Goal: Task Accomplishment & Management: Manage account settings

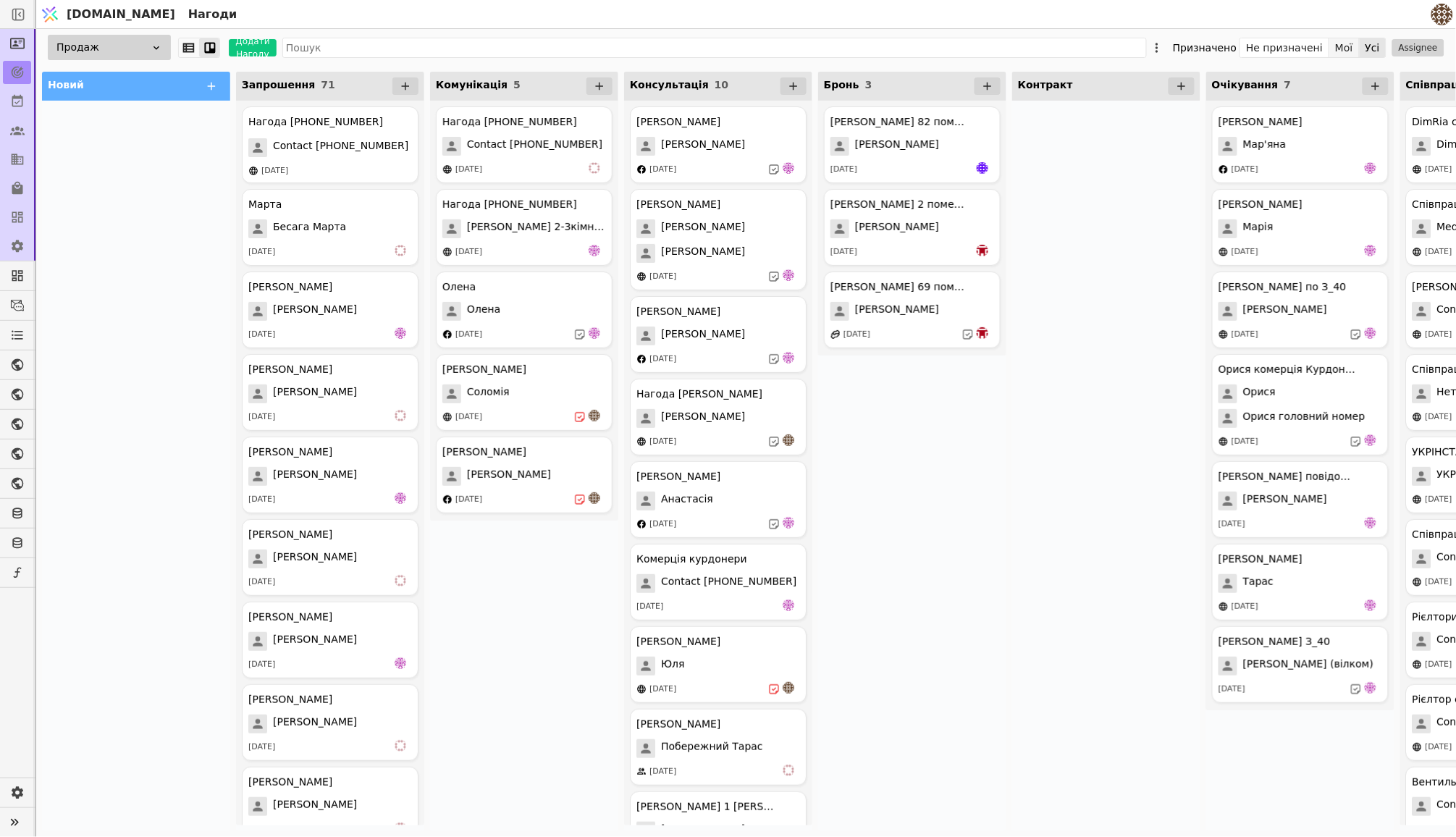
click at [1344, 47] on button "Мої" at bounding box center [1344, 48] width 30 height 21
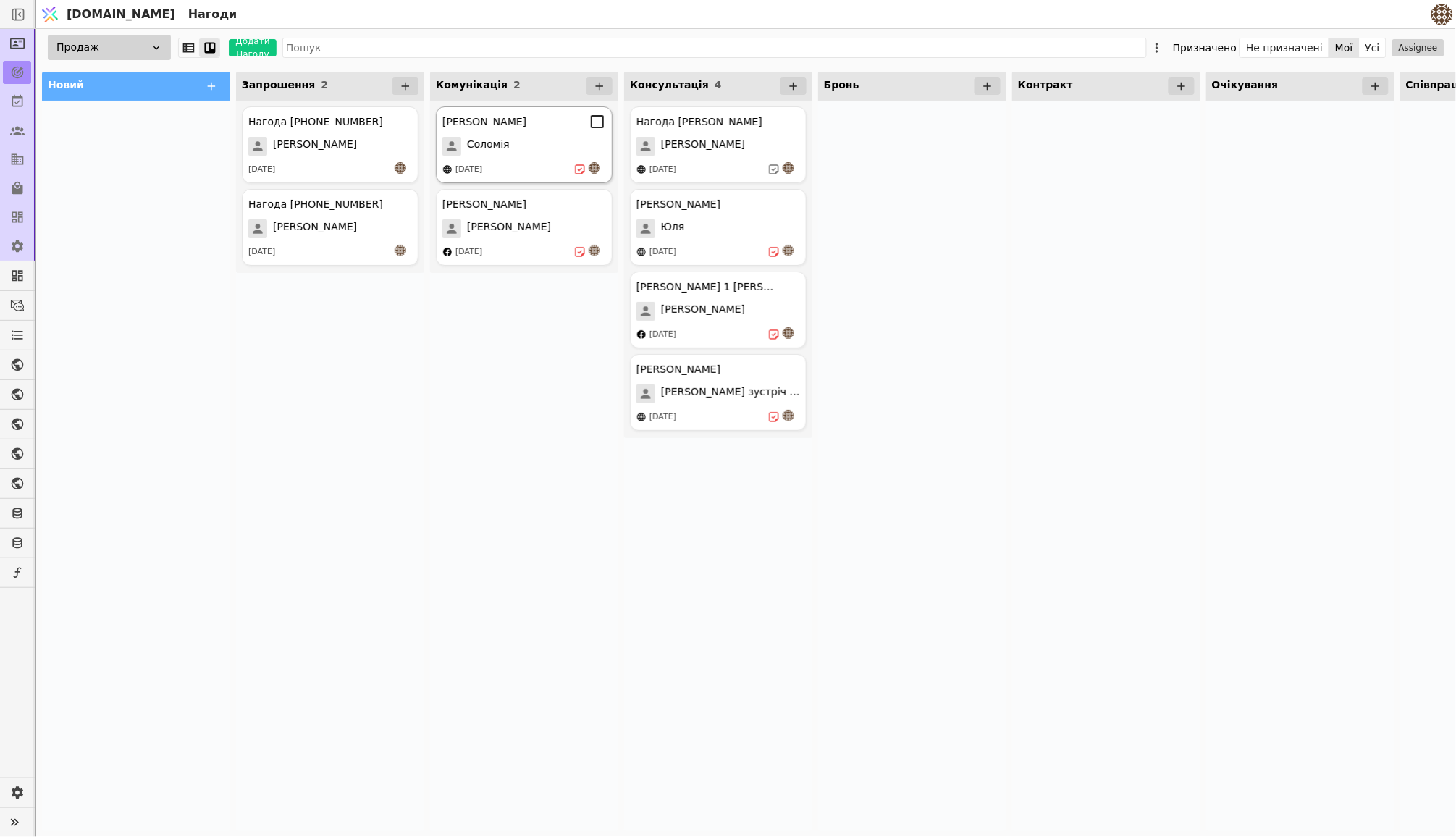
click at [554, 160] on div "[PERSON_NAME] курдонери [PERSON_NAME] [DATE]" at bounding box center [523, 145] width 176 height 77
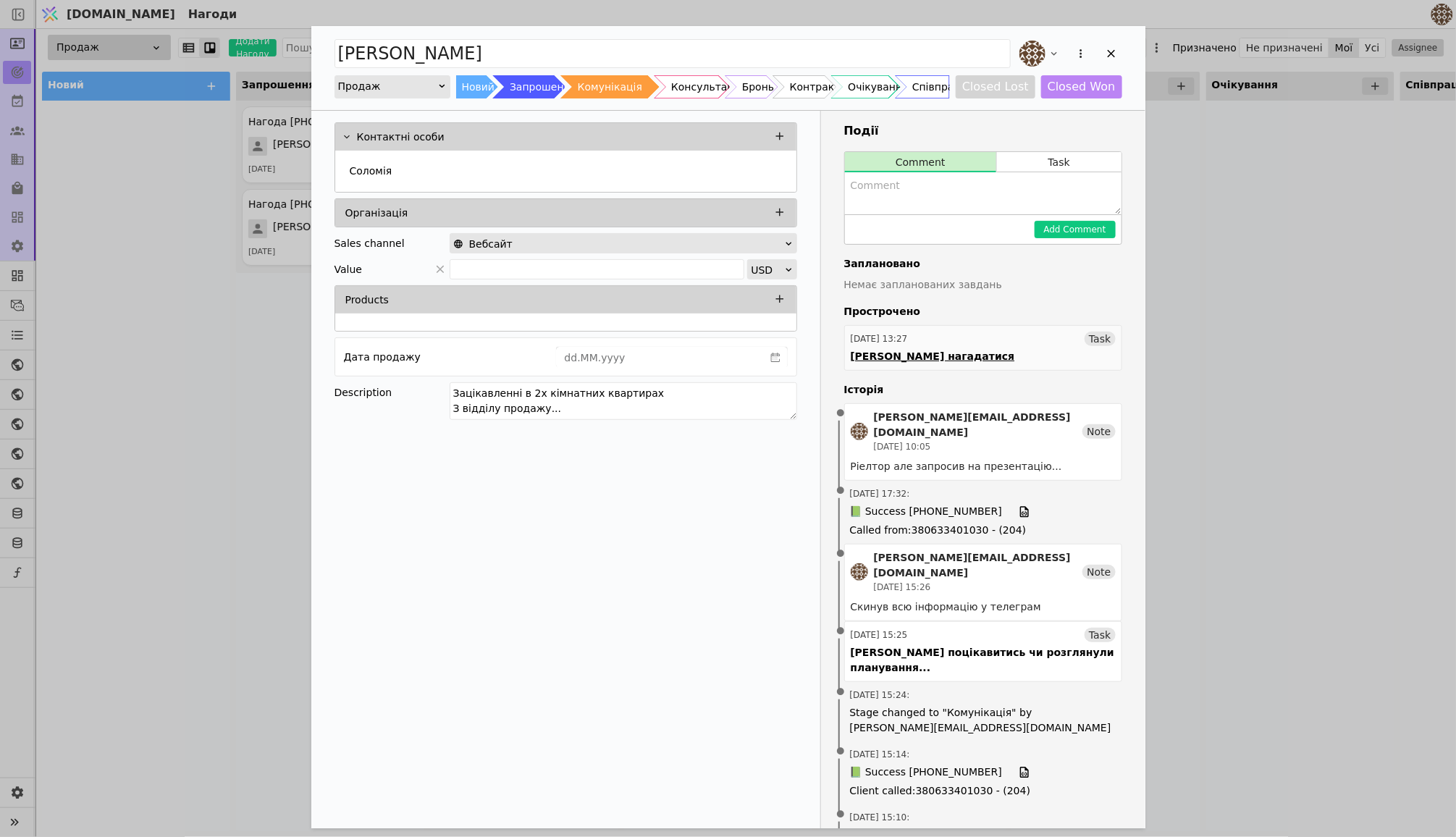
click at [993, 337] on div "[DATE] 13:27 Task" at bounding box center [983, 338] width 265 height 14
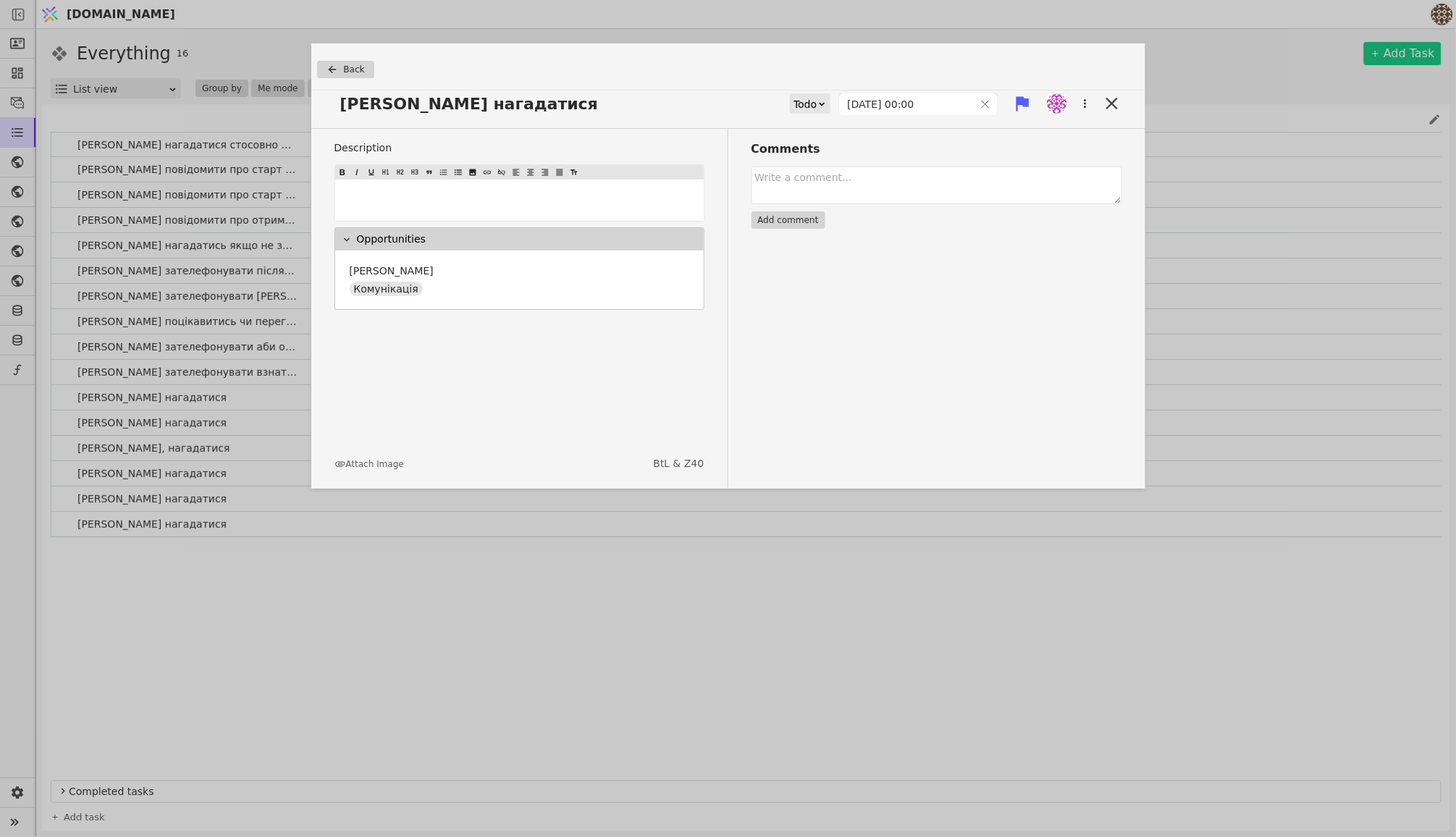
click at [800, 100] on div "Todo" at bounding box center [805, 104] width 23 height 21
click at [796, 190] on div "Done" at bounding box center [817, 189] width 60 height 22
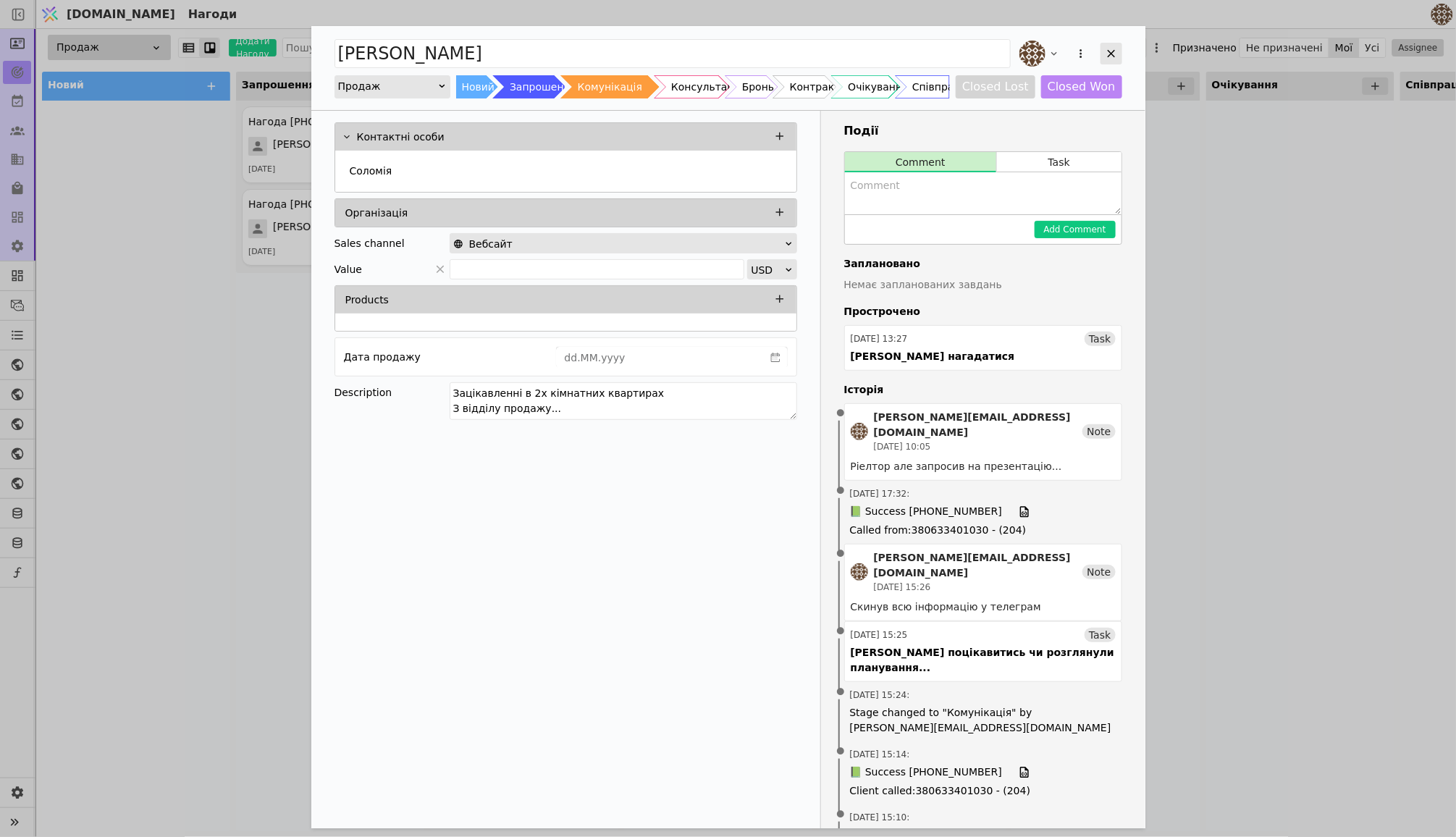
click at [1107, 50] on icon "Add Opportunity" at bounding box center [1111, 53] width 13 height 13
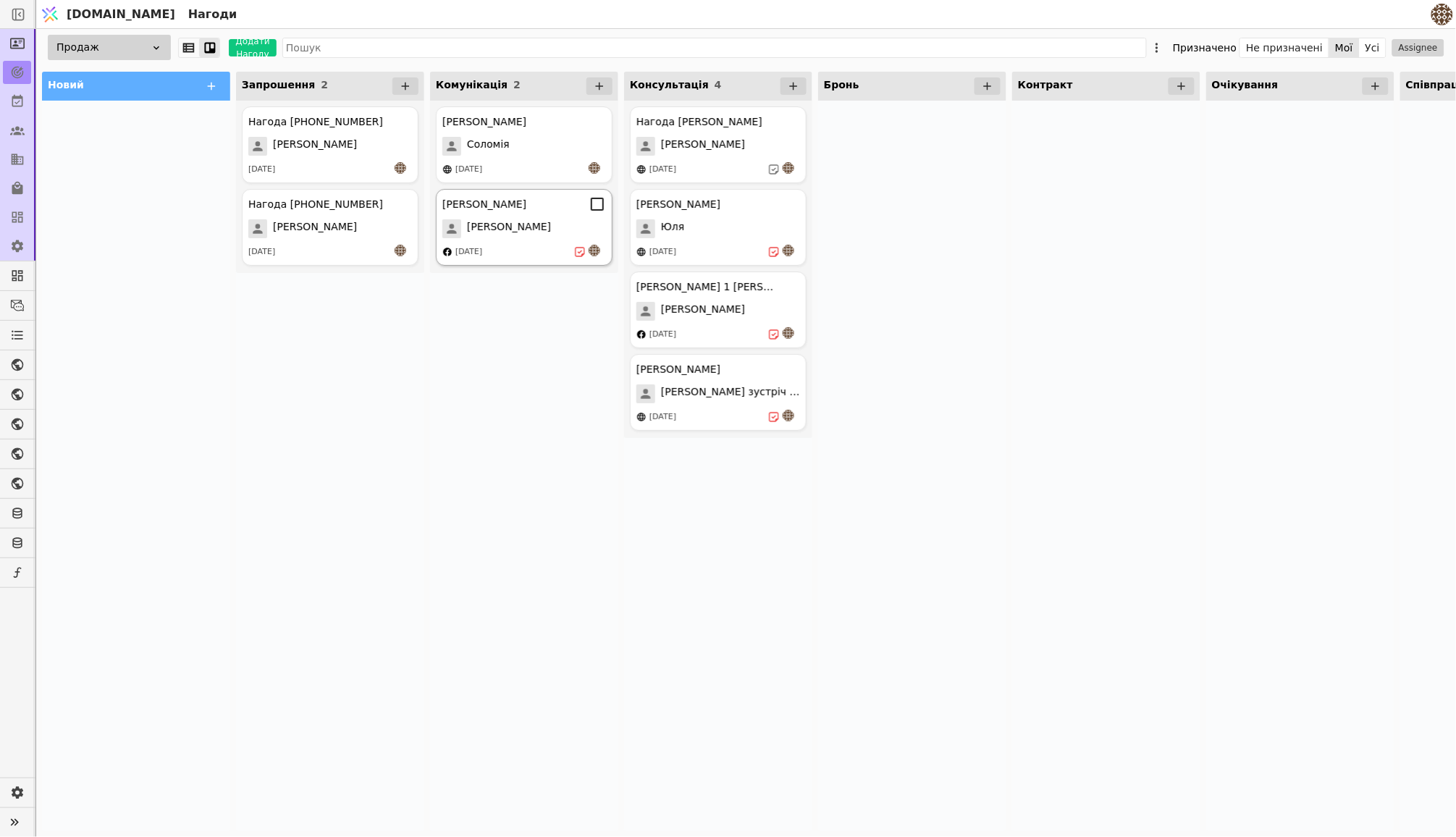
click at [566, 235] on div "[PERSON_NAME]" at bounding box center [523, 229] width 163 height 19
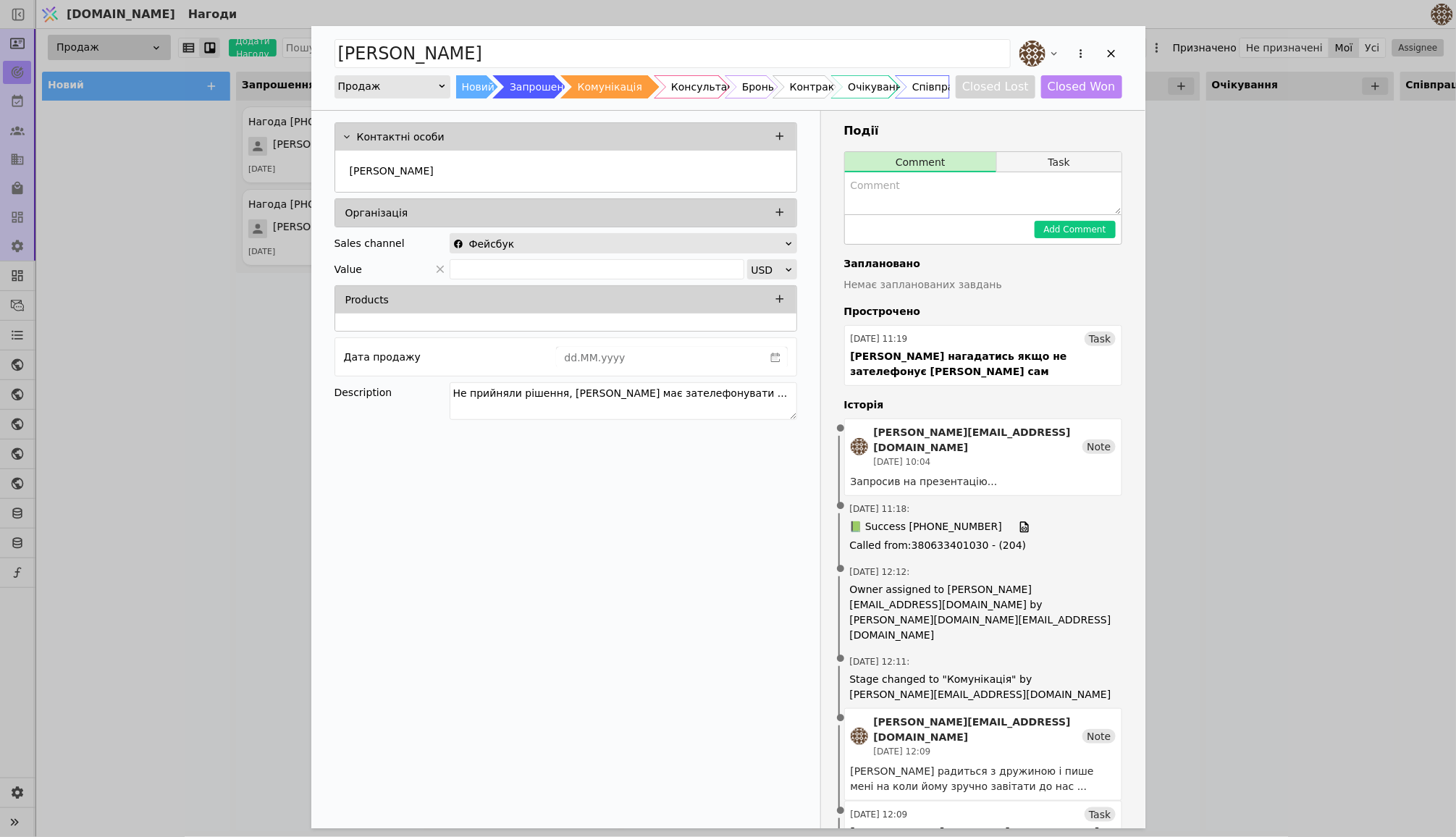
click at [1035, 163] on button "Task" at bounding box center [1058, 162] width 124 height 21
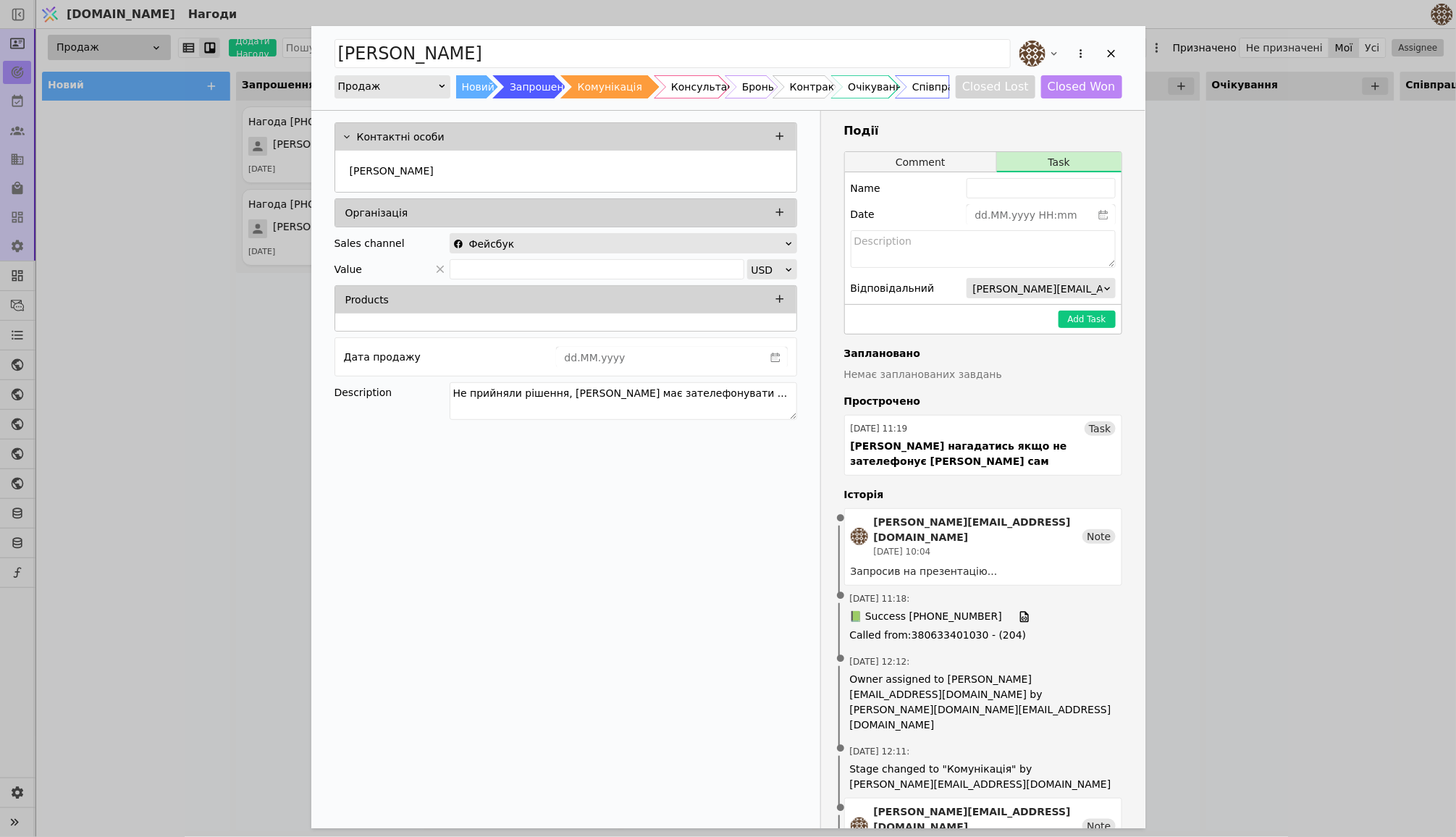
click at [924, 155] on button "Comment" at bounding box center [920, 162] width 152 height 21
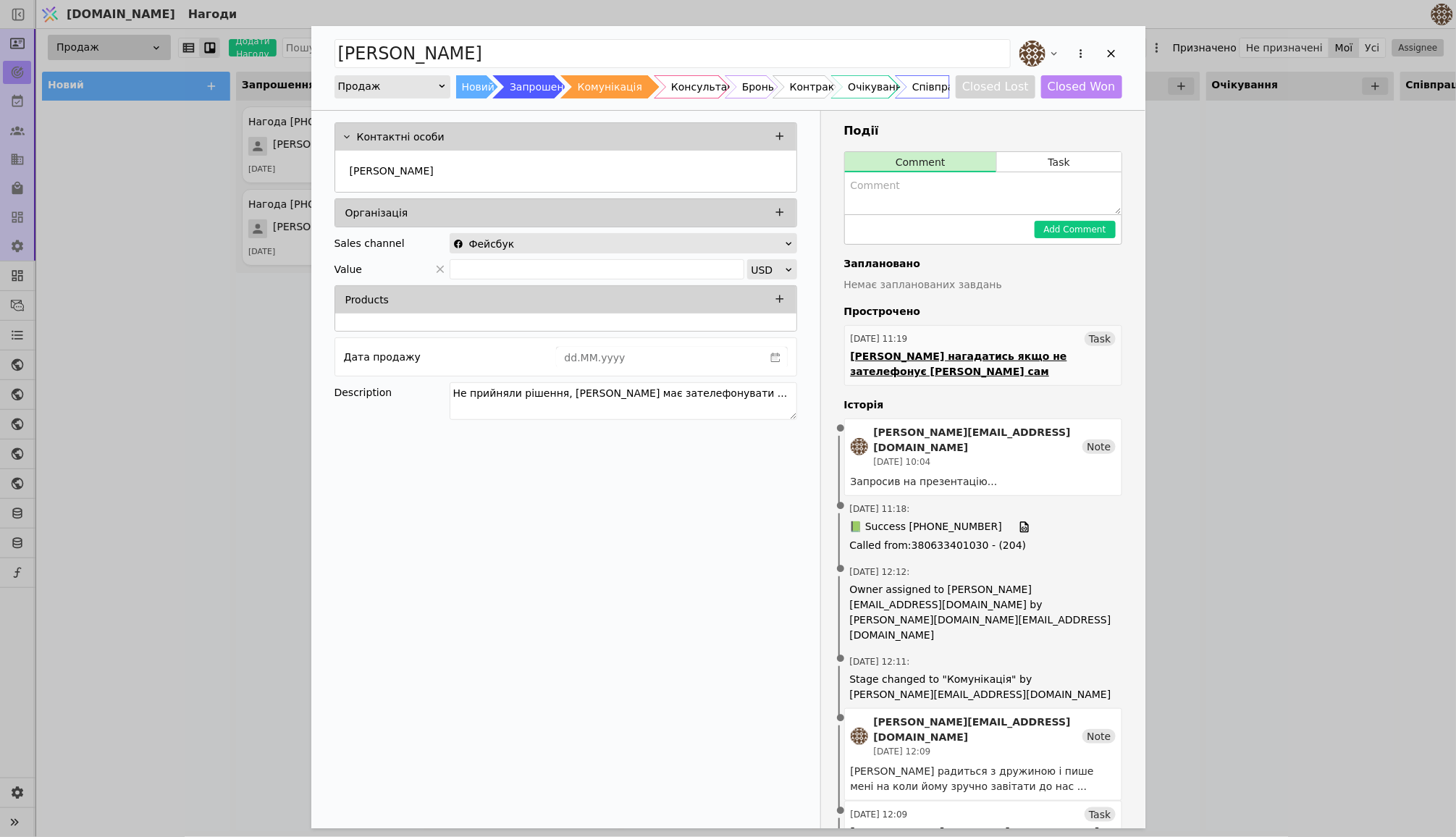
click at [1026, 331] on div "[DATE] 11:19 Task" at bounding box center [983, 338] width 265 height 14
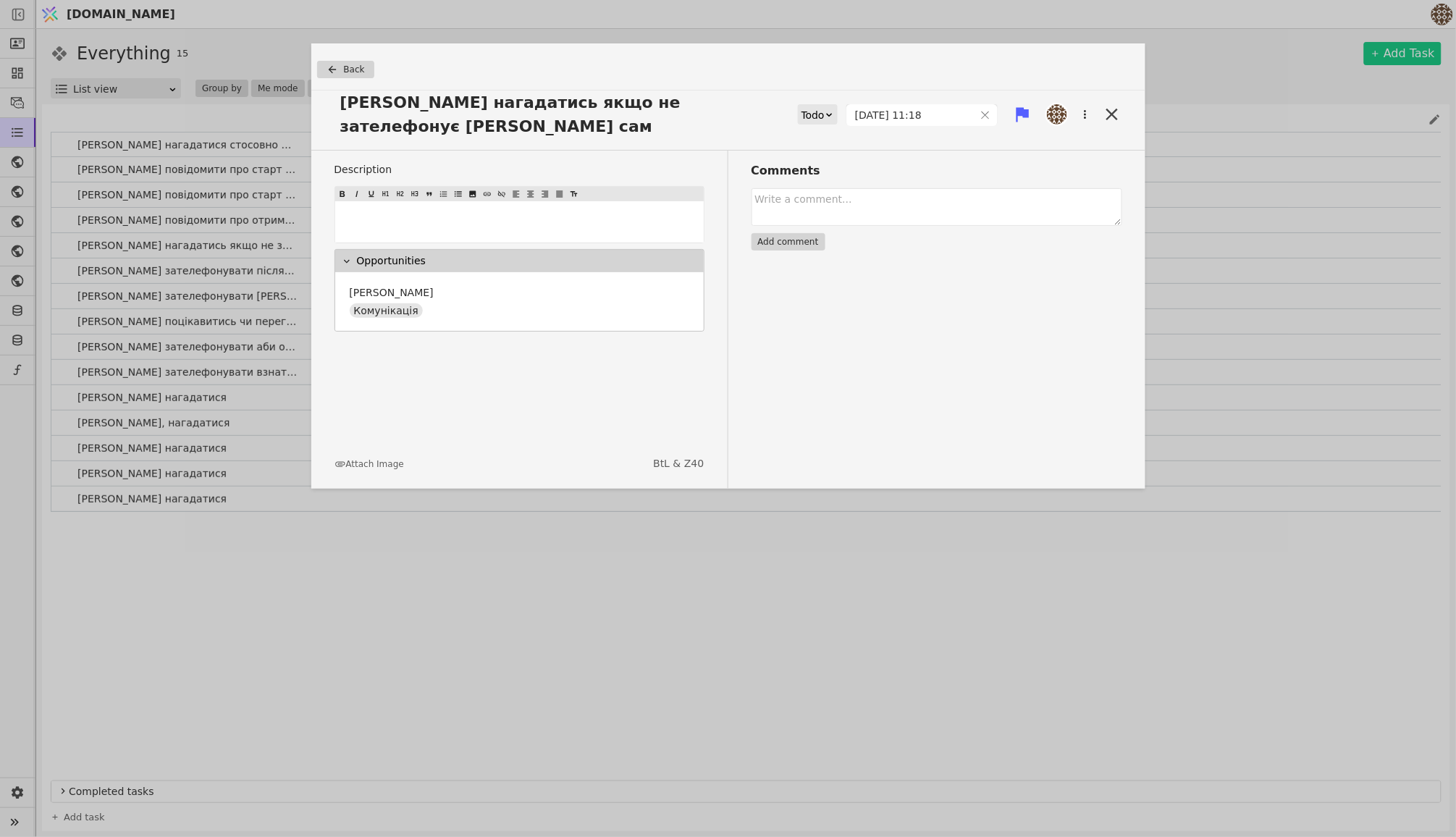
click at [807, 105] on div "Todo" at bounding box center [812, 115] width 23 height 21
click at [812, 182] on div "Done" at bounding box center [817, 189] width 60 height 22
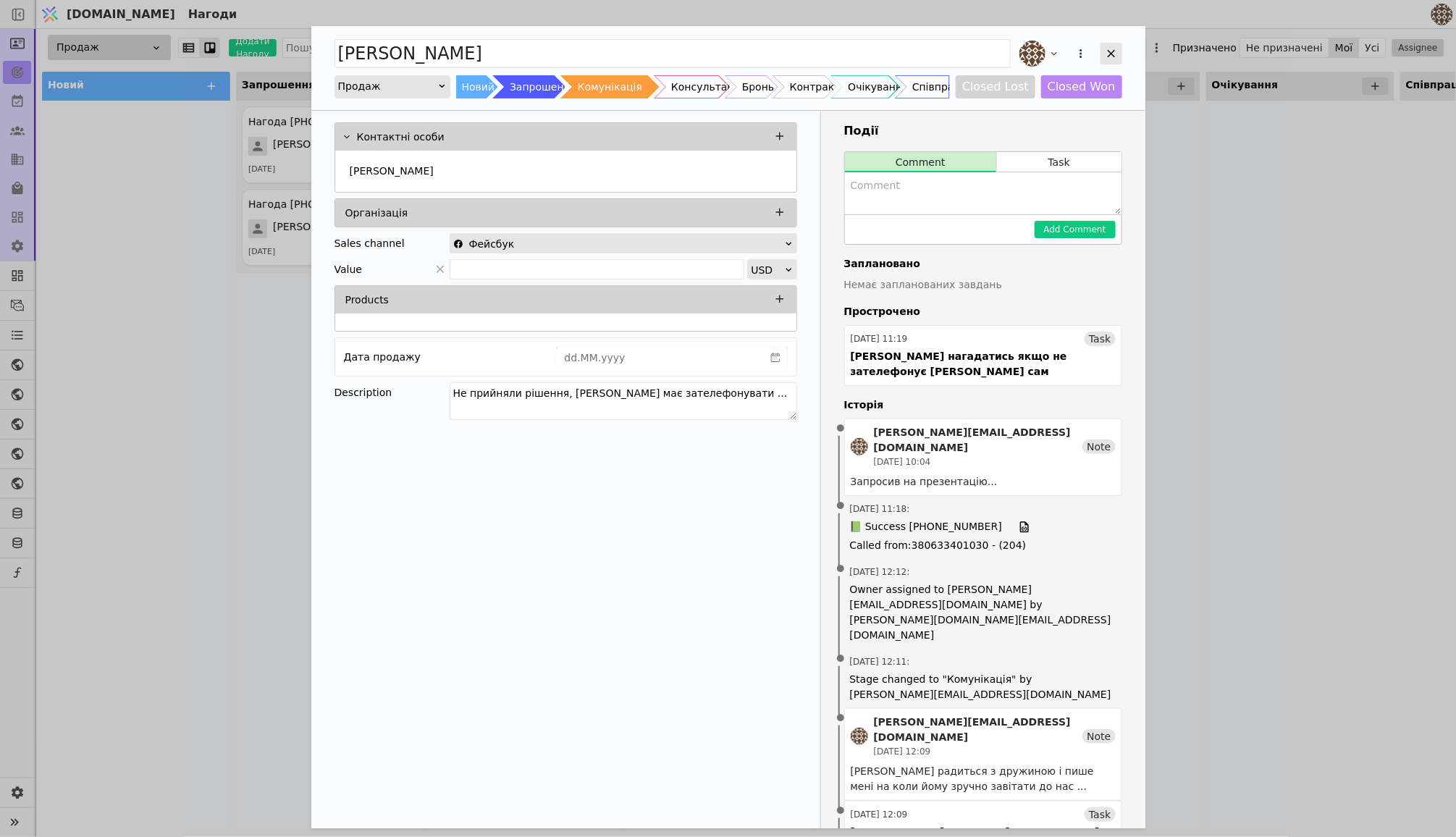
click at [1106, 55] on icon "Add Opportunity" at bounding box center [1111, 53] width 13 height 13
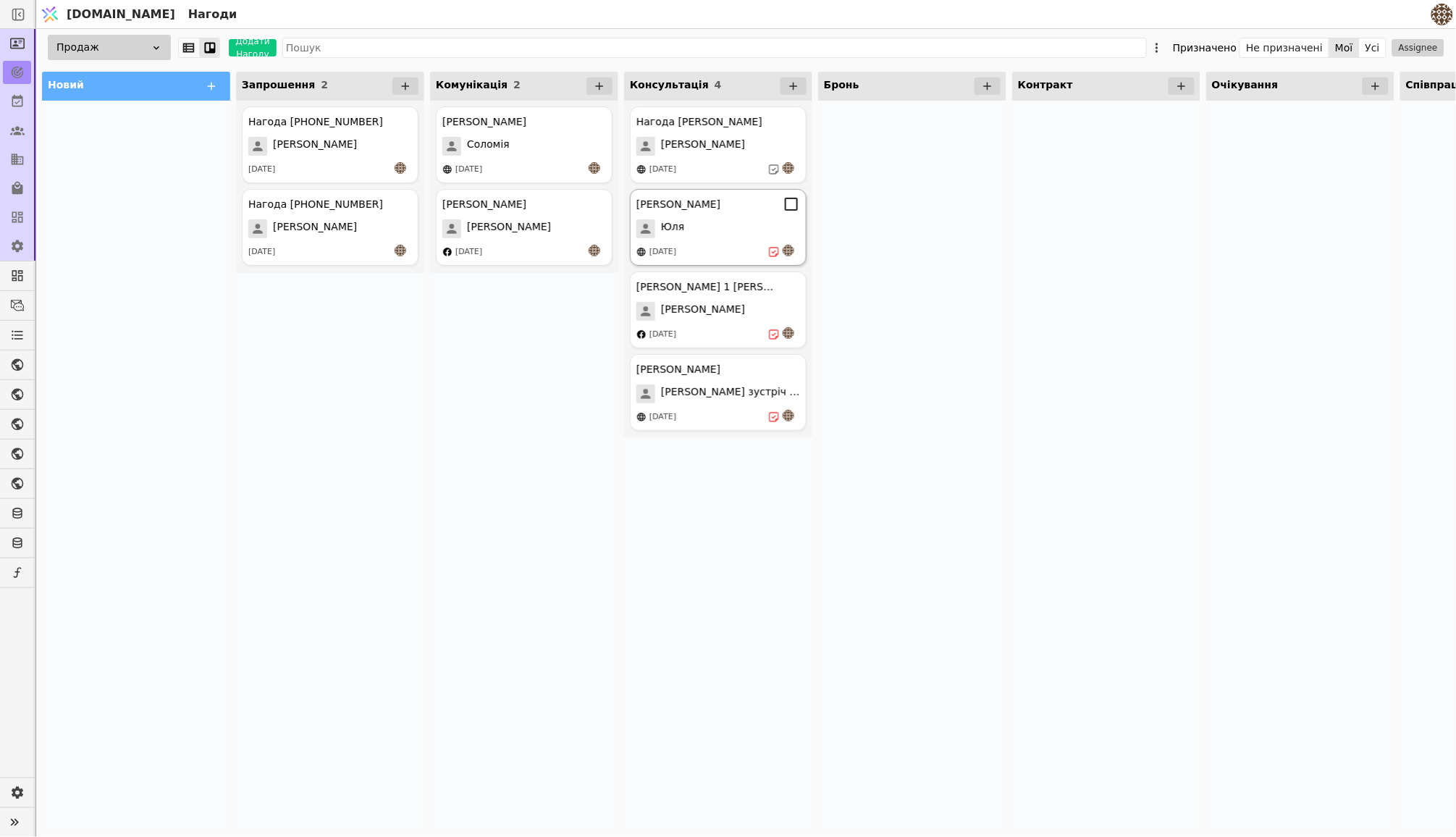
click at [766, 235] on div "Юля" at bounding box center [718, 229] width 163 height 19
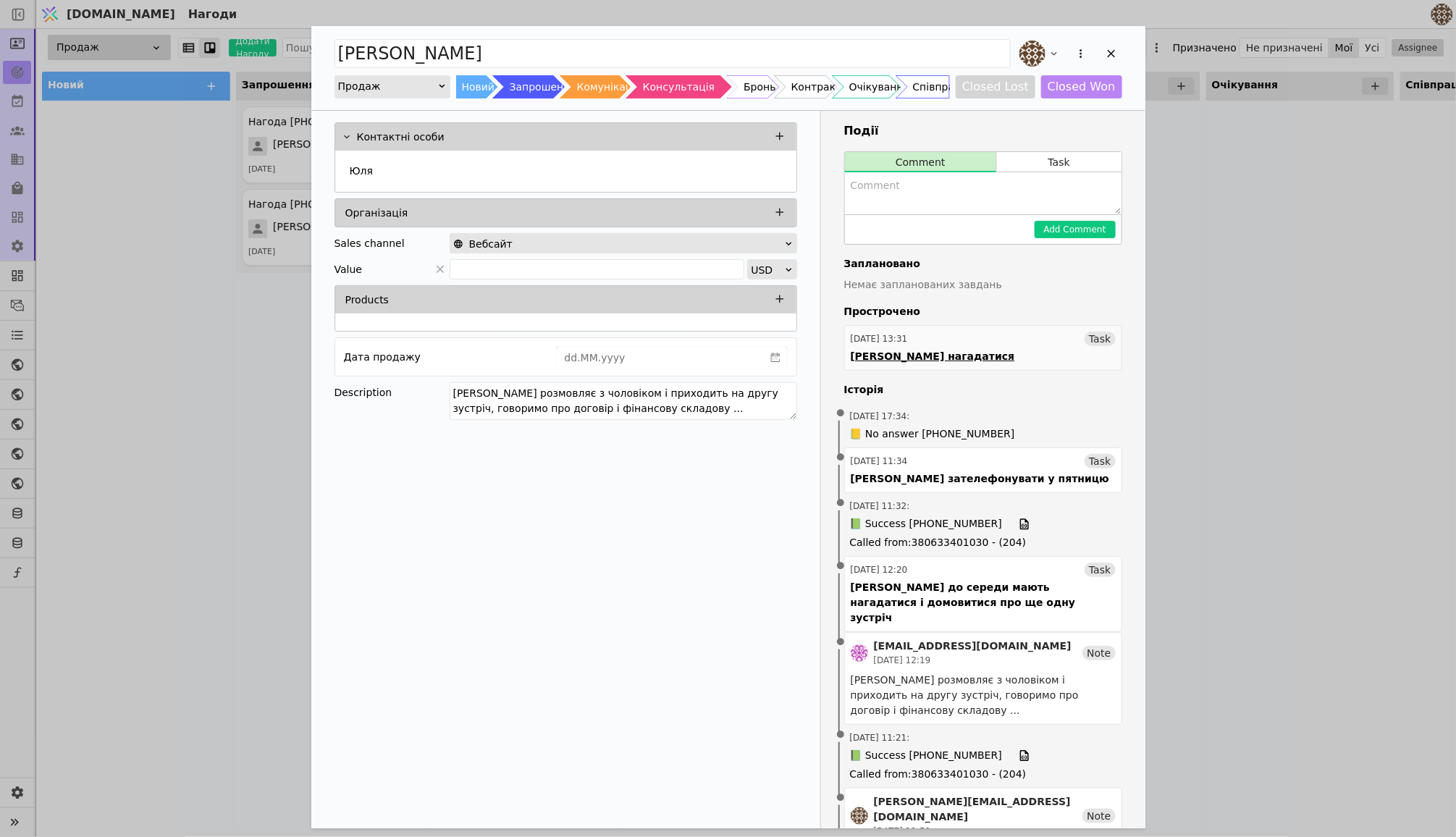
click at [990, 331] on div "[DATE] 13:31 Task" at bounding box center [983, 338] width 265 height 14
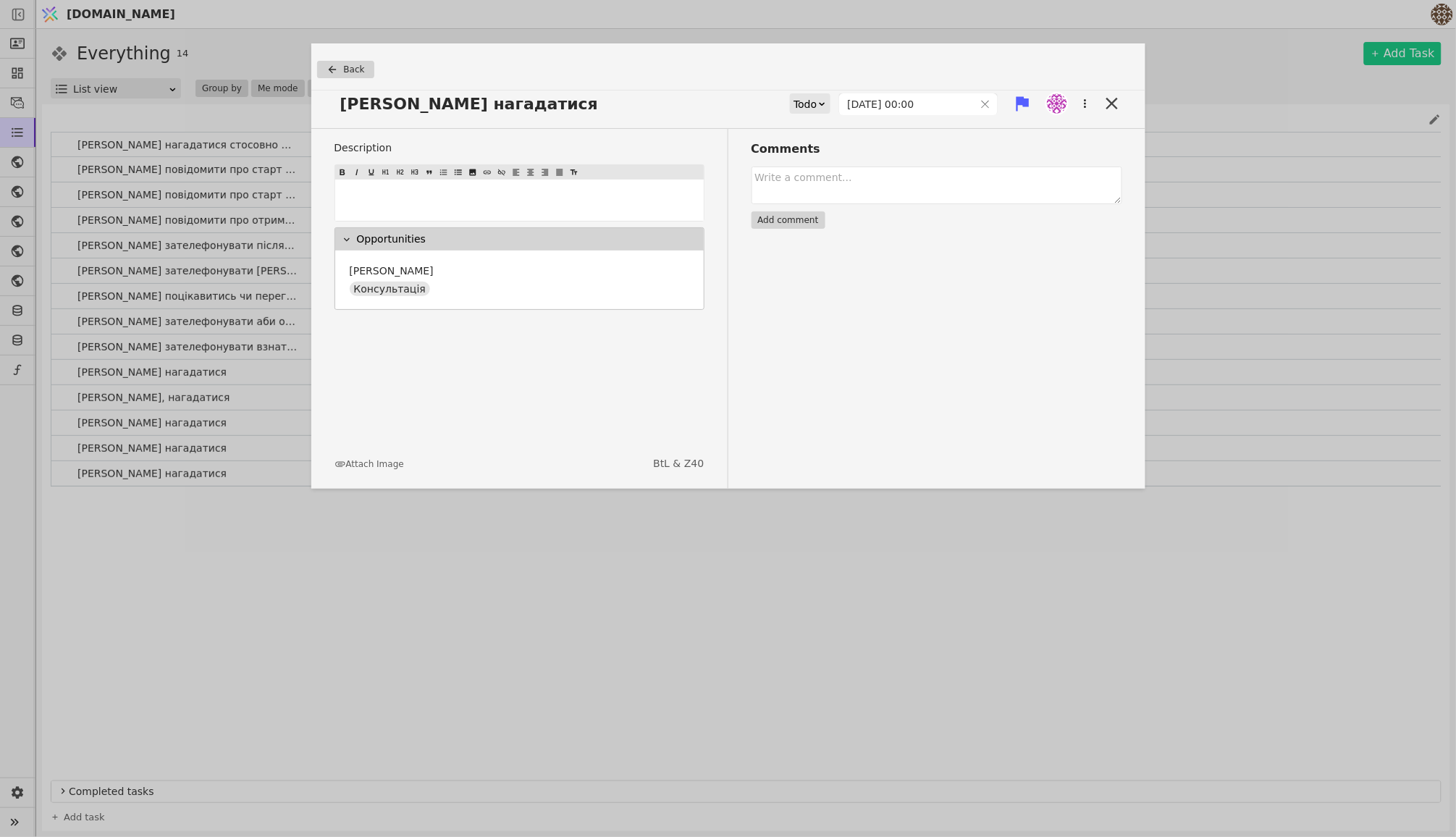
click at [819, 103] on icon at bounding box center [822, 103] width 6 height 3
click at [812, 185] on div "Done" at bounding box center [817, 189] width 60 height 22
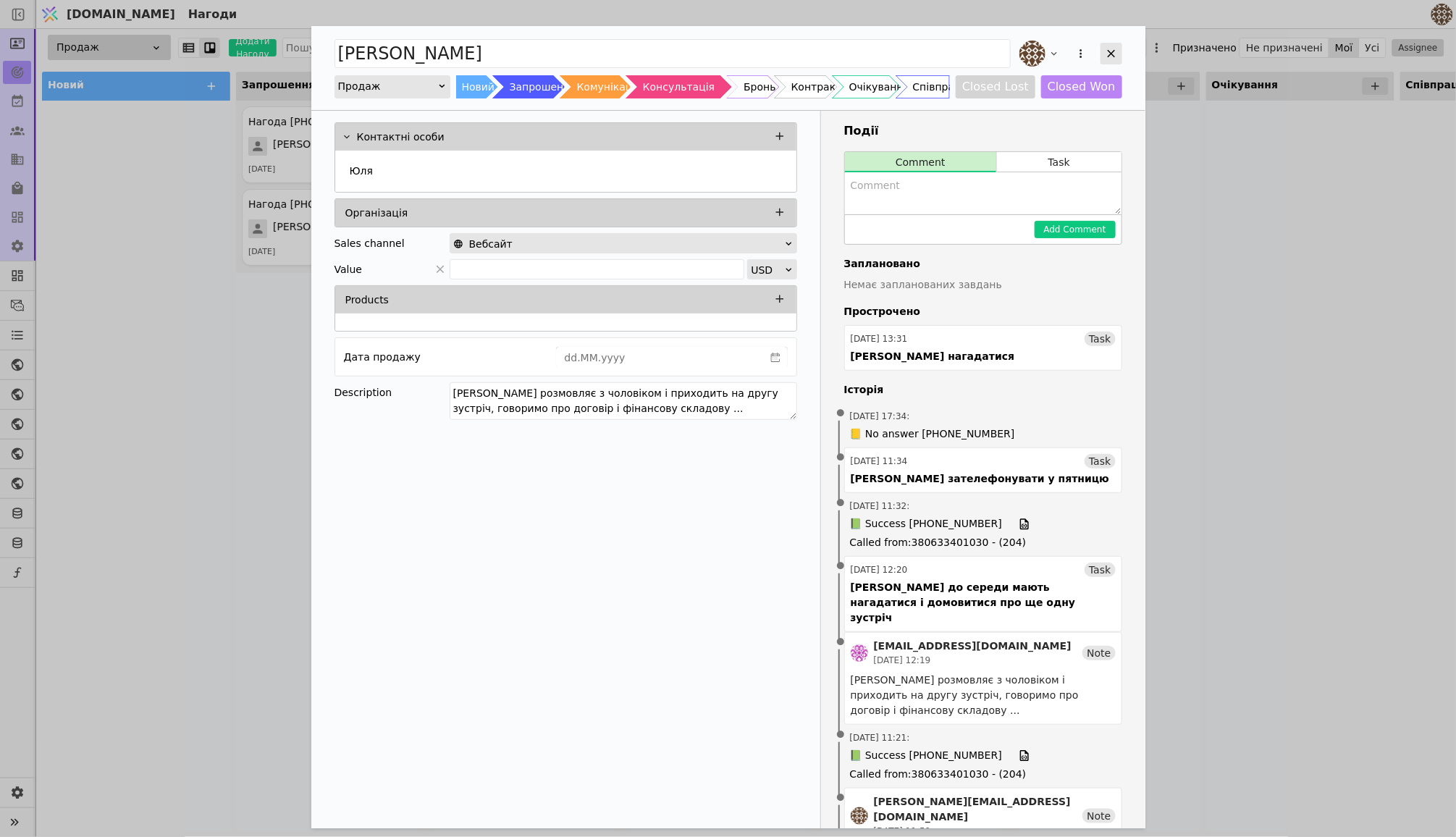
click at [1113, 57] on icon "Add Opportunity" at bounding box center [1111, 53] width 13 height 13
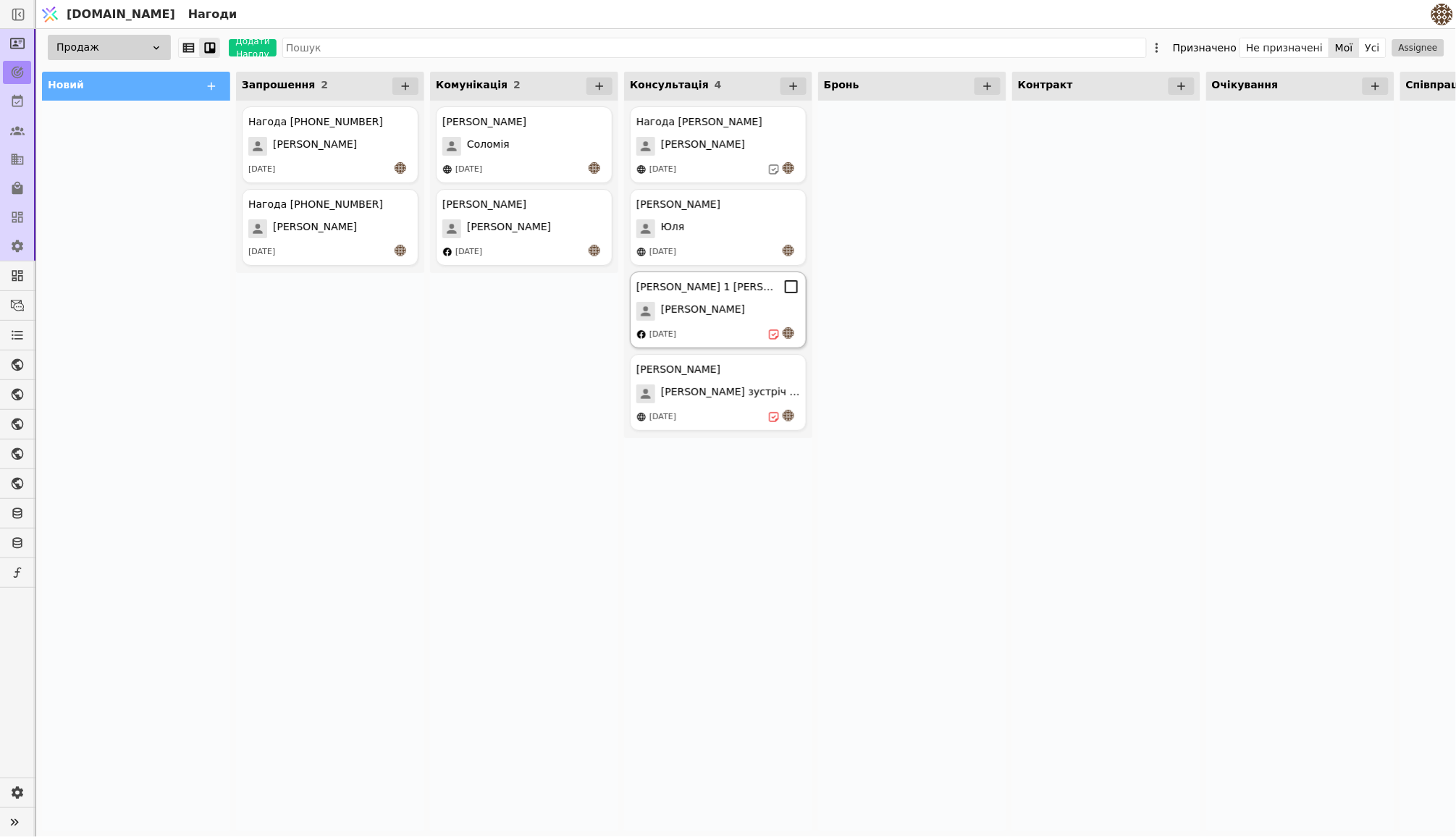
click at [720, 311] on div "[PERSON_NAME]" at bounding box center [718, 312] width 163 height 19
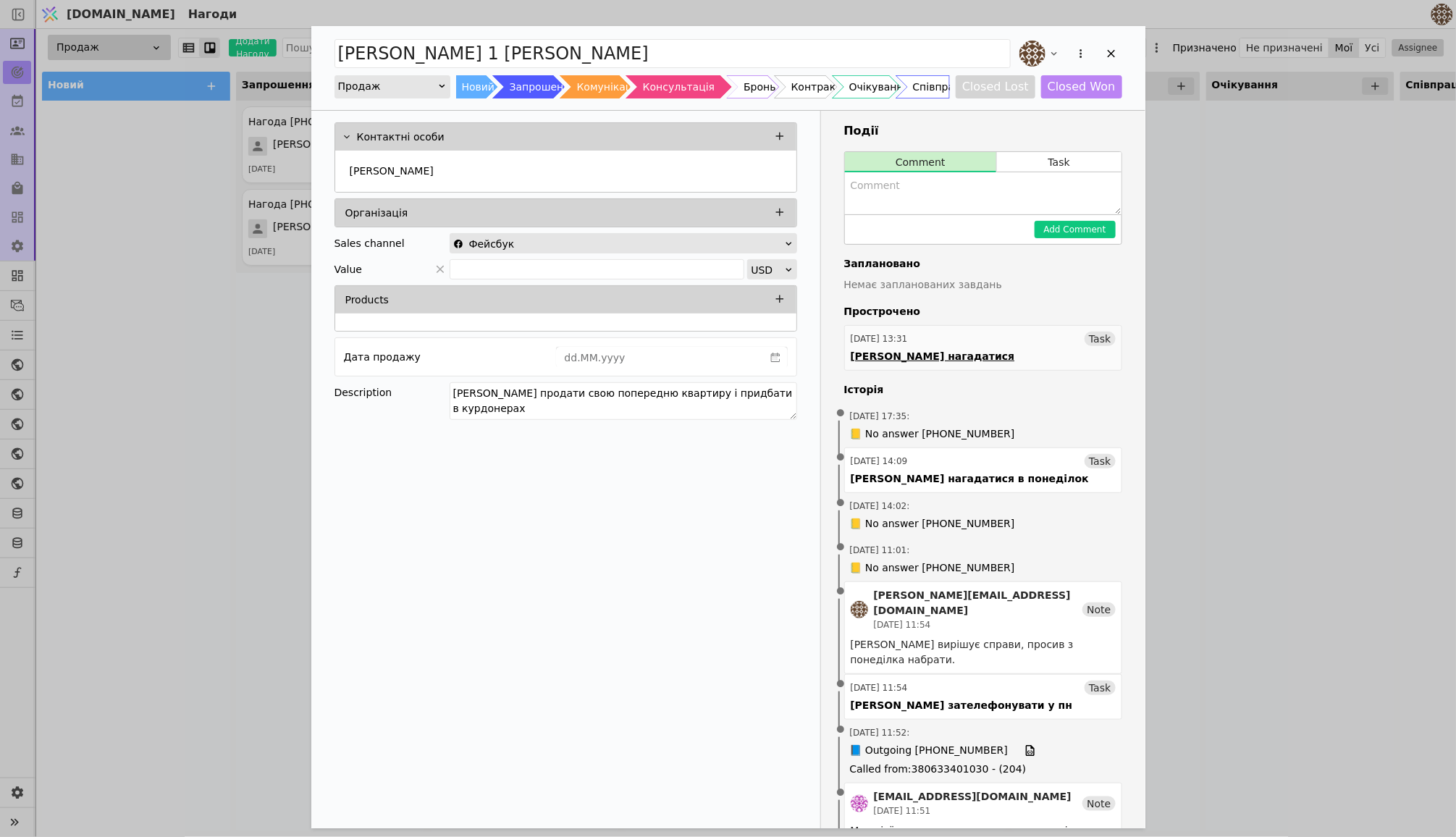
click at [947, 326] on link "[DATE] 13:31 Task Андрію нагадатися" at bounding box center [983, 347] width 278 height 46
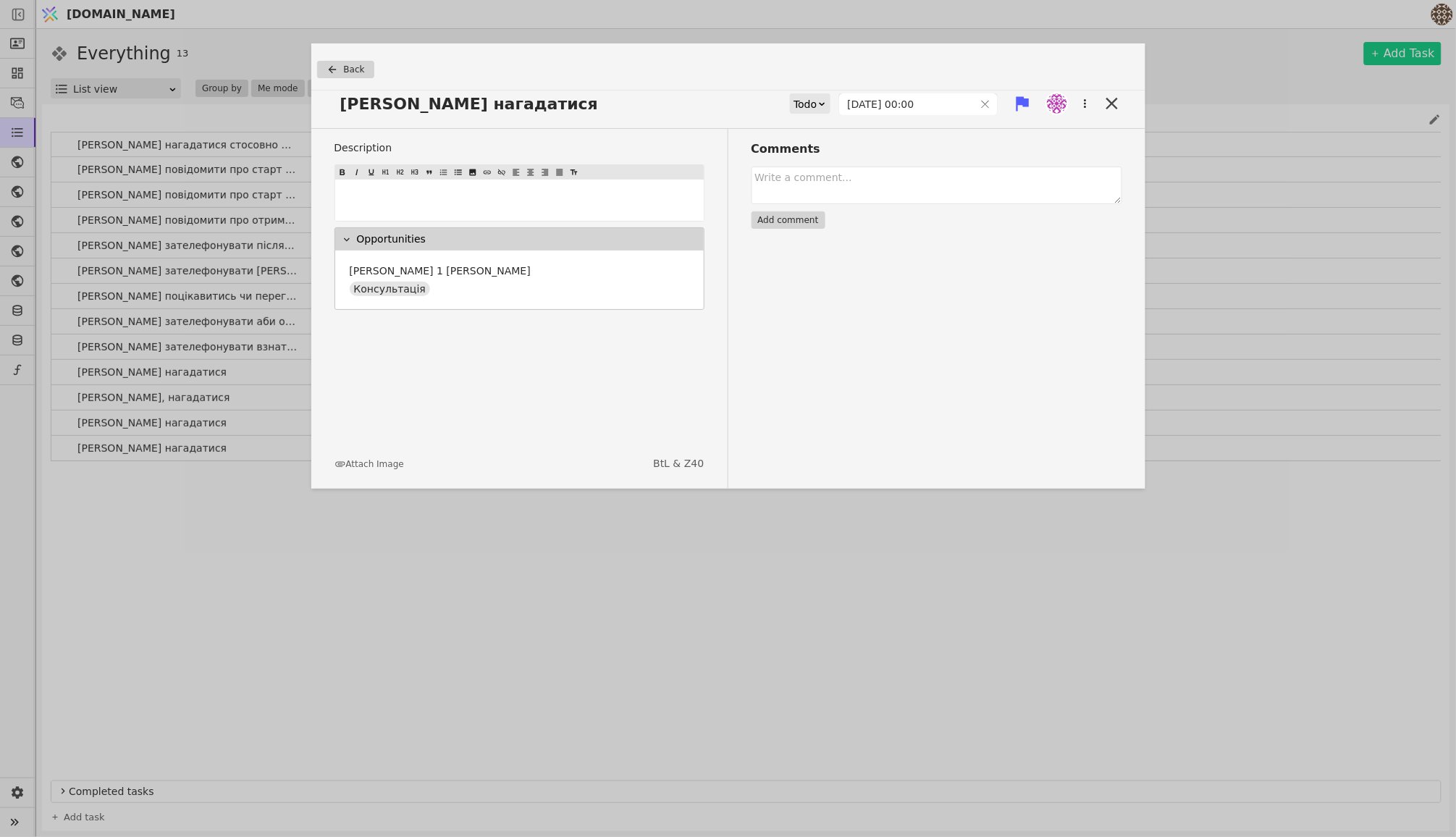
click at [807, 99] on div "Todo" at bounding box center [805, 104] width 23 height 21
click at [806, 190] on div "Done" at bounding box center [817, 189] width 60 height 22
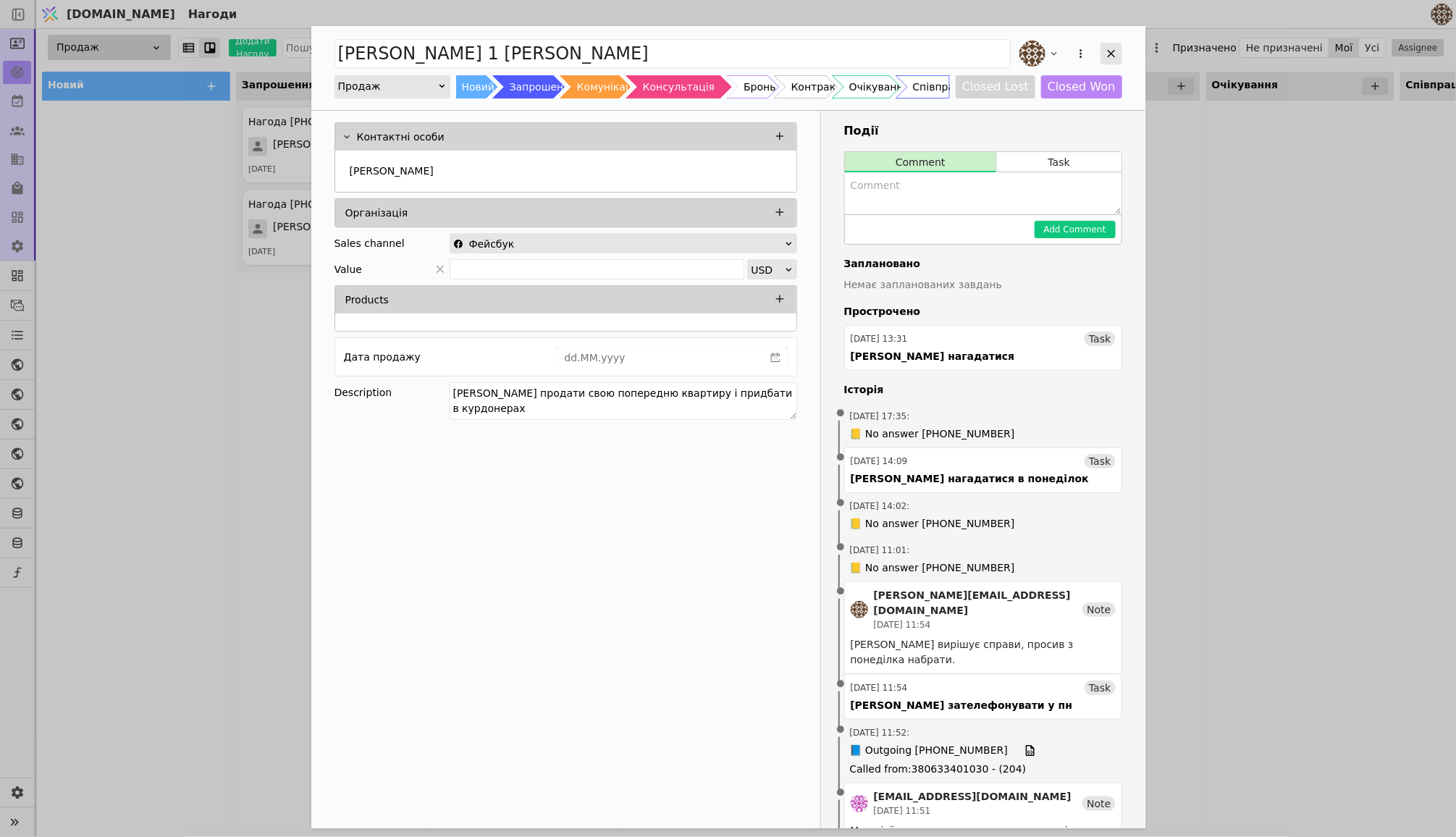
click at [1114, 55] on icon "Add Opportunity" at bounding box center [1111, 53] width 13 height 13
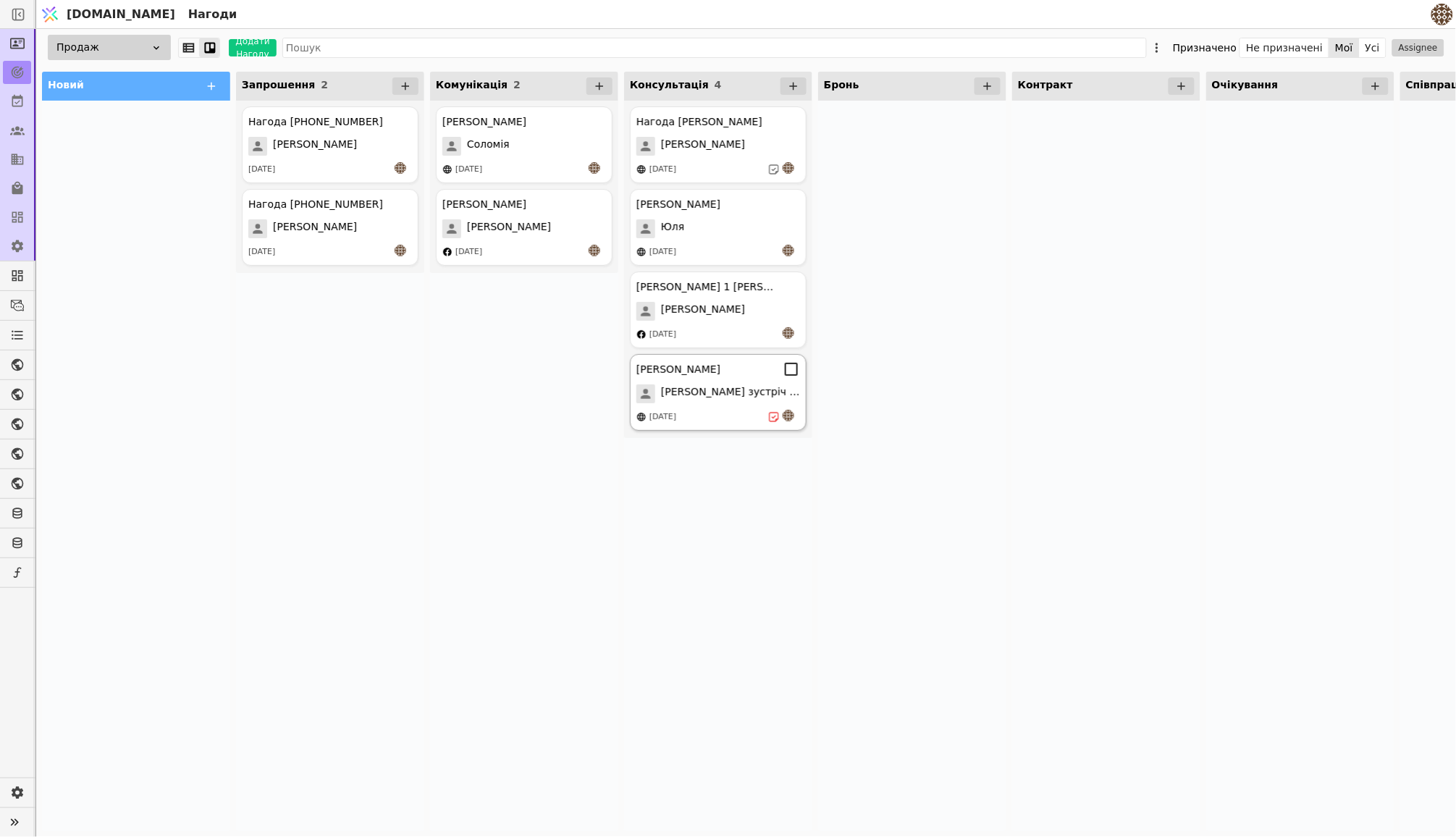
click at [720, 397] on span "[PERSON_NAME] зустріч 13.08" at bounding box center [730, 394] width 139 height 19
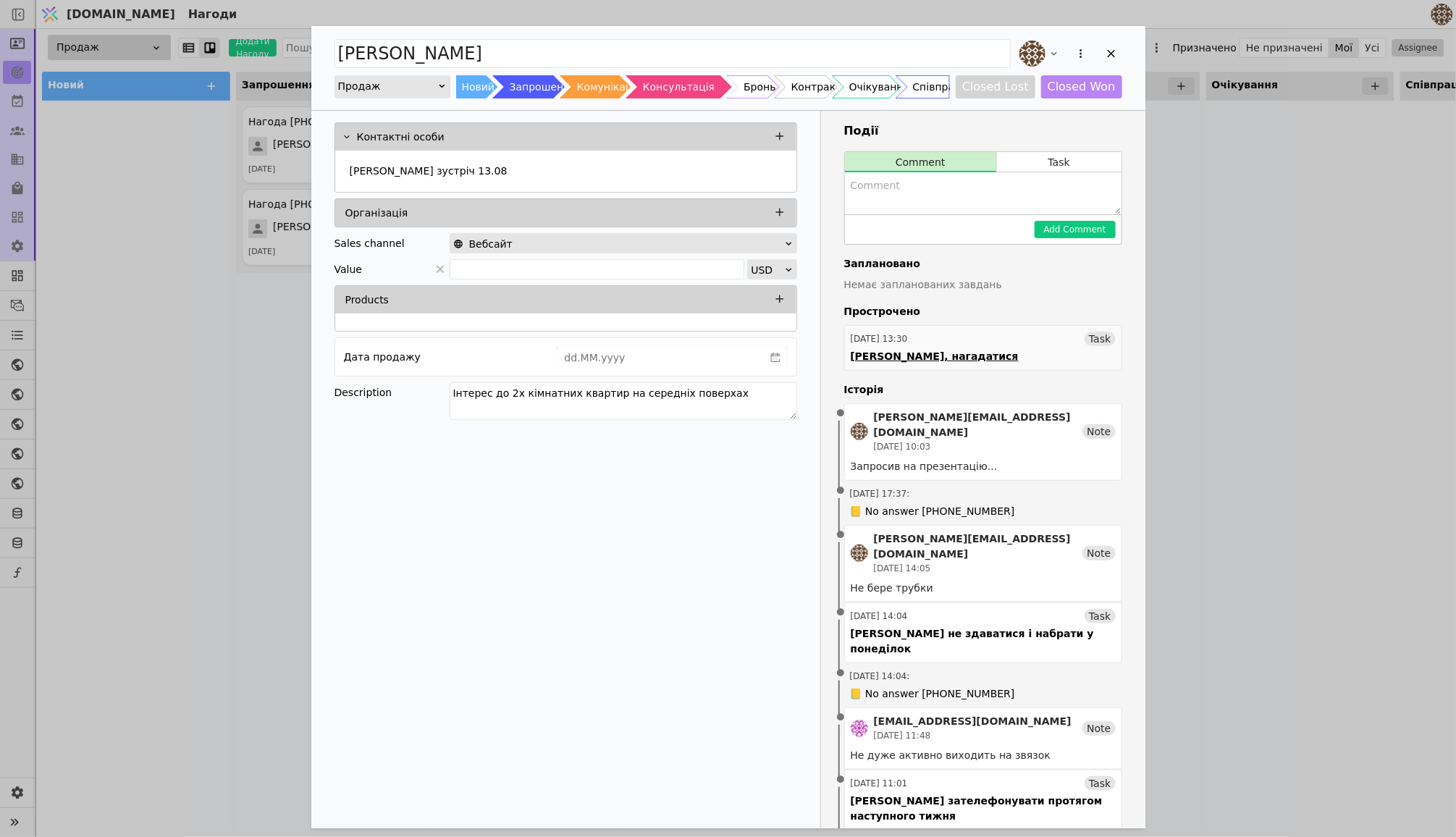
click at [971, 336] on div "[DATE] 13:30 Task" at bounding box center [983, 338] width 265 height 14
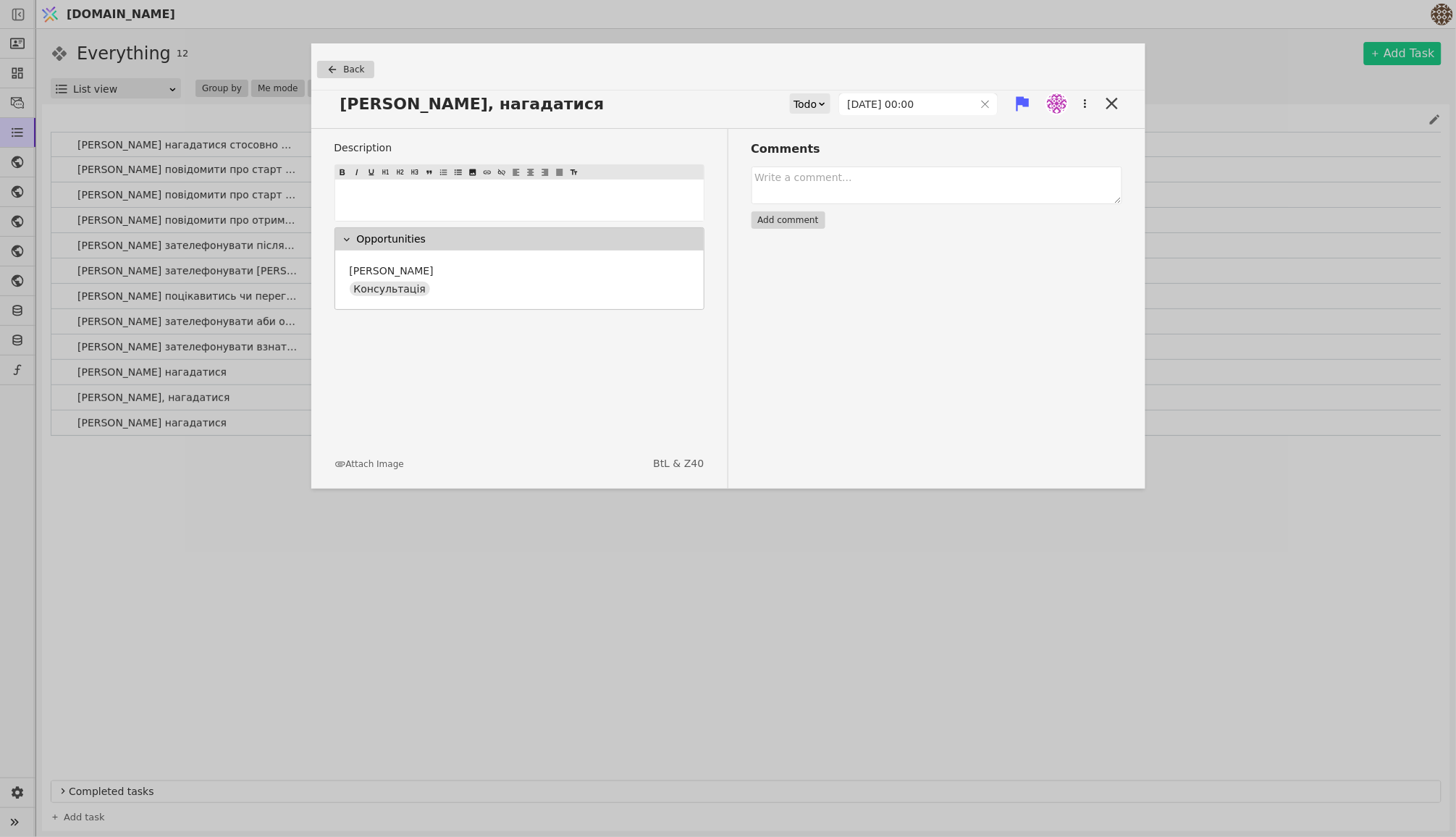
click at [817, 104] on icon at bounding box center [822, 104] width 9 height 9
click at [810, 184] on div "Done" at bounding box center [817, 189] width 60 height 22
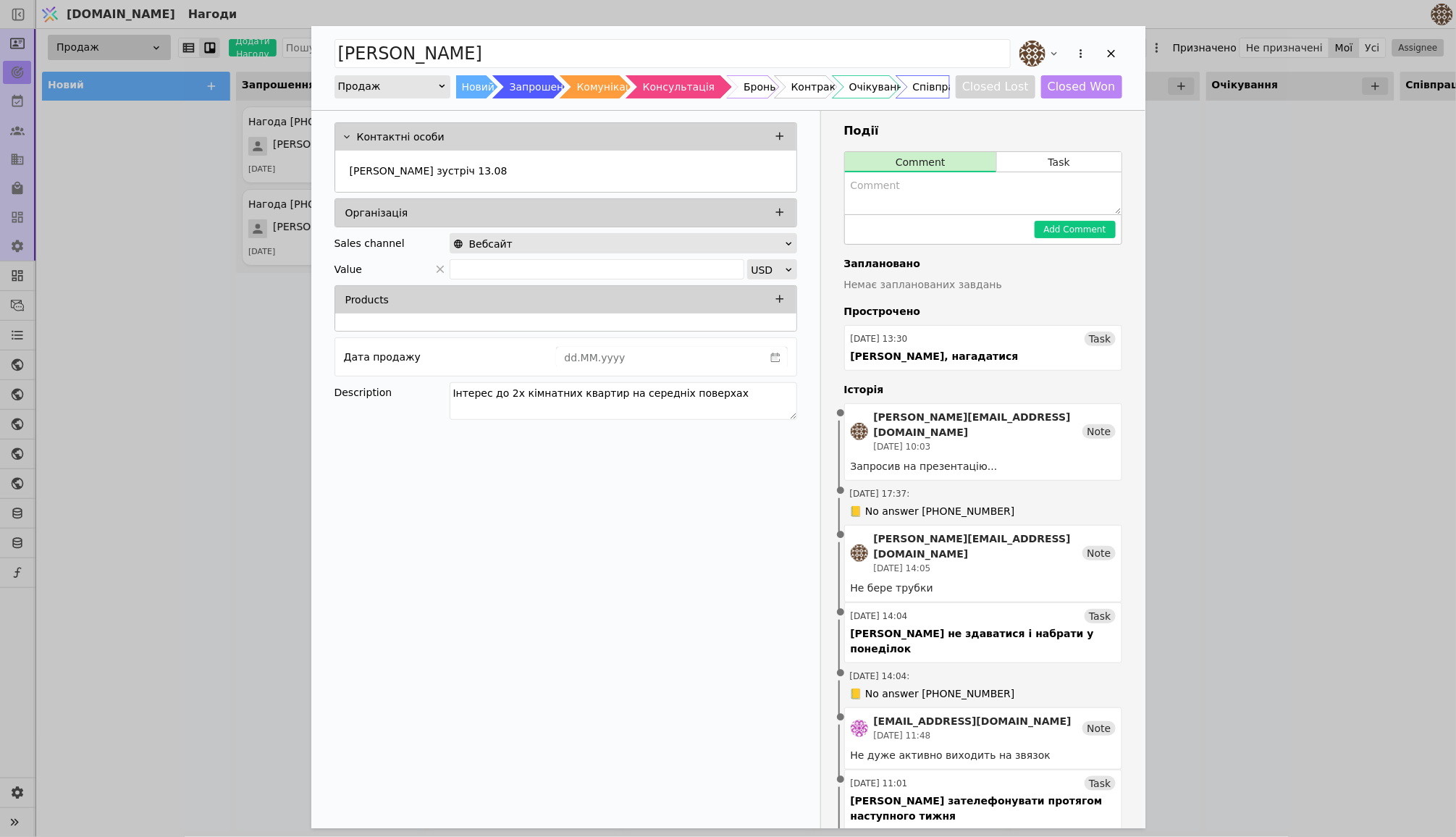
click at [1111, 41] on div "Add Opportunity" at bounding box center [1069, 53] width 106 height 32
click at [1111, 43] on div "Add Opportunity" at bounding box center [1111, 53] width 22 height 22
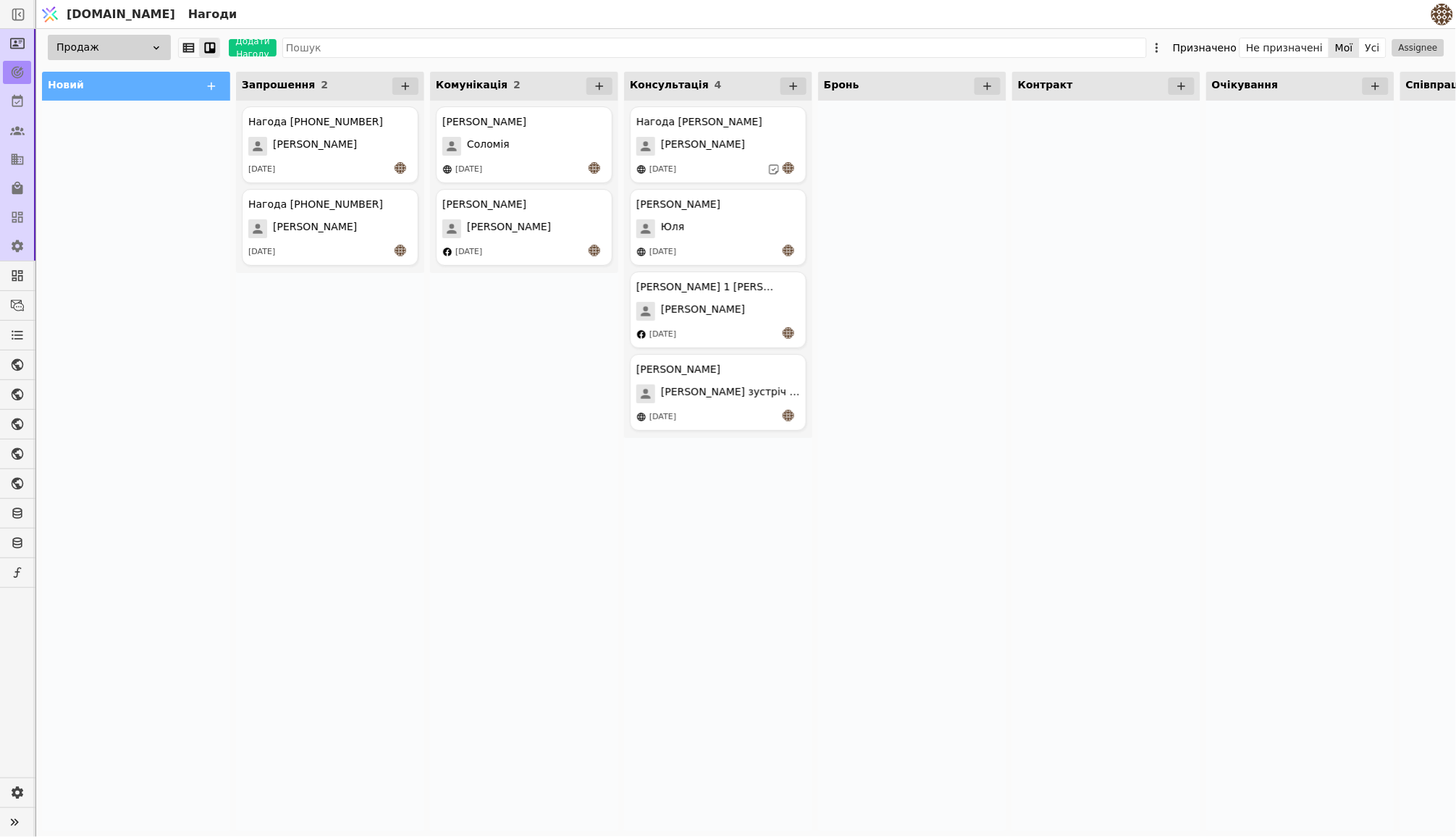
click at [961, 253] on div at bounding box center [912, 465] width 189 height 730
